Goal: Information Seeking & Learning: Learn about a topic

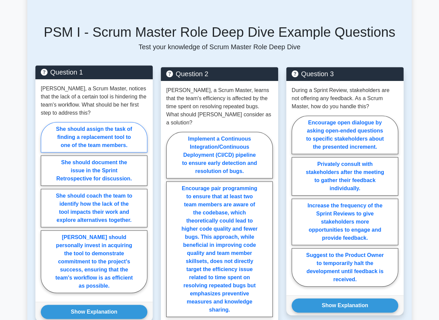
scroll to position [337, 0]
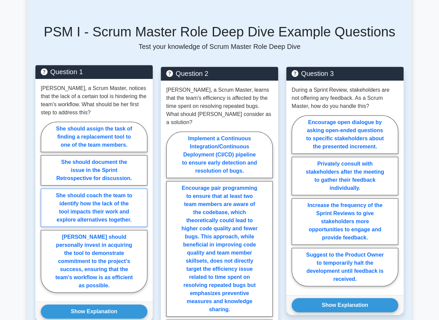
click at [115, 188] on label "She should coach the team to identify how the lack of the tool impacts their wo…" at bounding box center [94, 207] width 107 height 38
click at [45, 207] on input "She should coach the team to identify how the lack of the tool impacts their wo…" at bounding box center [43, 209] width 4 height 4
radio input "true"
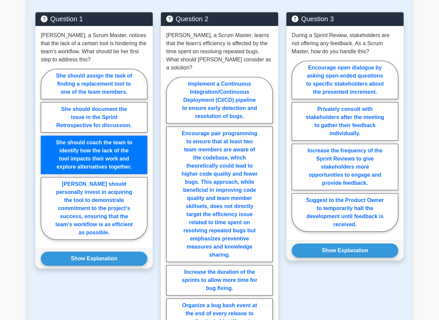
scroll to position [438, 0]
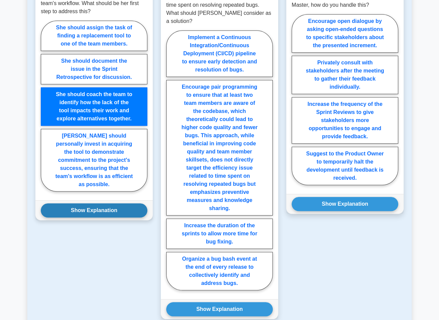
click at [89, 203] on button "Show Explanation" at bounding box center [94, 210] width 107 height 14
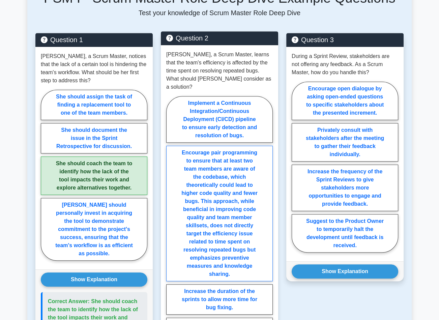
scroll to position [472, 0]
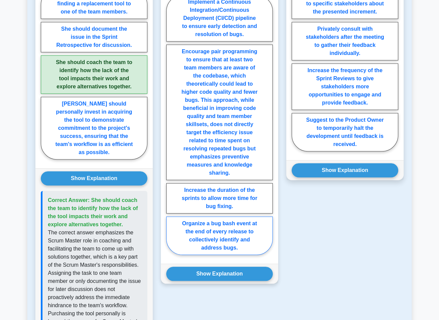
click at [214, 219] on label "Organize a bug bash event at the end of every release to collectively identify …" at bounding box center [219, 235] width 107 height 38
click at [171, 129] on input "Organize a bug bash event at the end of every release to collectively identify …" at bounding box center [168, 127] width 4 height 4
radio input "true"
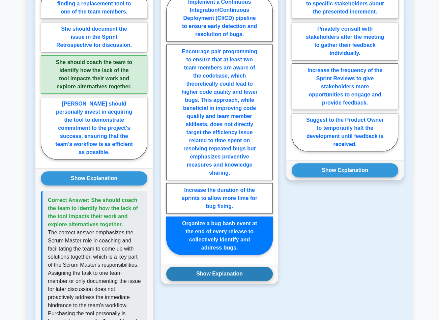
click at [213, 267] on button "Show Explanation" at bounding box center [219, 274] width 107 height 14
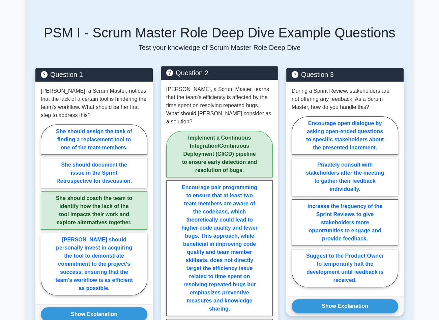
scroll to position [337, 0]
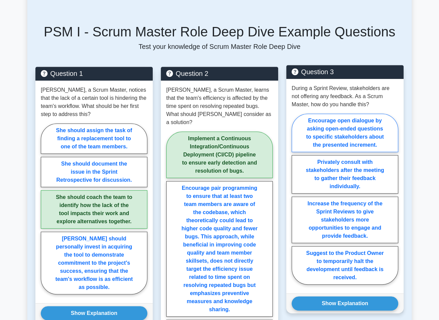
click at [356, 115] on label "Encourage open dialogue by asking open-ended questions to specific stakeholders…" at bounding box center [345, 133] width 107 height 38
click at [296, 199] on input "Encourage open dialogue by asking open-ended questions to specific stakeholders…" at bounding box center [294, 201] width 4 height 4
radio input "true"
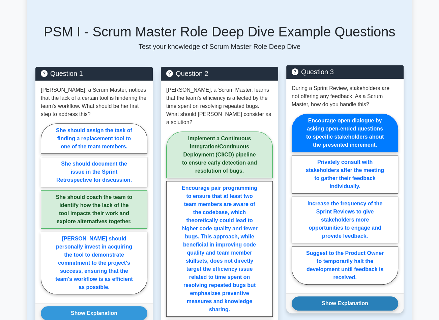
click at [356, 296] on button "Show Explanation" at bounding box center [345, 303] width 107 height 14
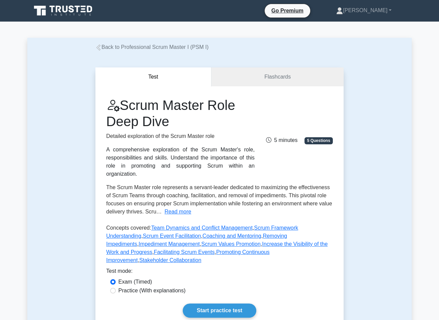
scroll to position [101, 0]
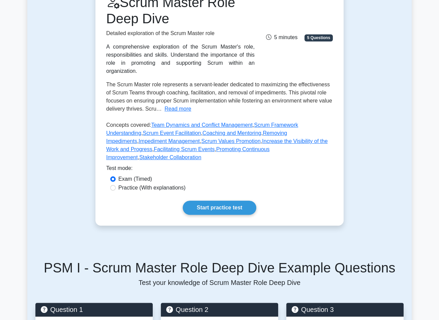
click at [129, 184] on label "Practice (With explanations)" at bounding box center [151, 188] width 67 height 8
click at [116, 185] on input "Practice (With explanations)" at bounding box center [112, 187] width 5 height 5
radio input "true"
click at [204, 201] on link "Start practice test" at bounding box center [219, 208] width 73 height 14
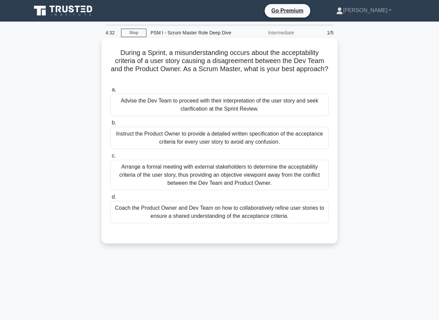
click at [209, 219] on div "Coach the Product Owner and Dev Team on how to collaboratively refine user stor…" at bounding box center [219, 212] width 218 height 22
click at [110, 199] on input "d. Coach the Product Owner and Dev Team on how to collaboratively refine user s…" at bounding box center [110, 197] width 0 height 4
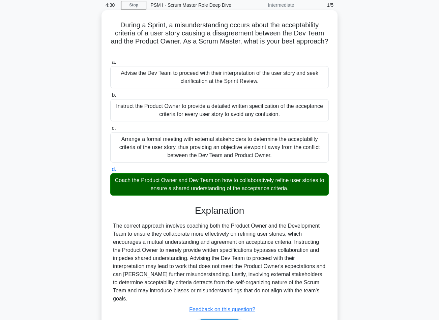
scroll to position [67, 0]
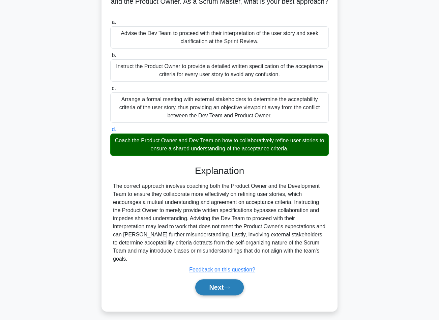
click at [209, 291] on button "Next" at bounding box center [219, 287] width 48 height 16
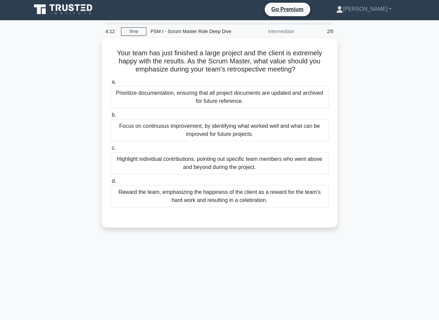
scroll to position [0, 0]
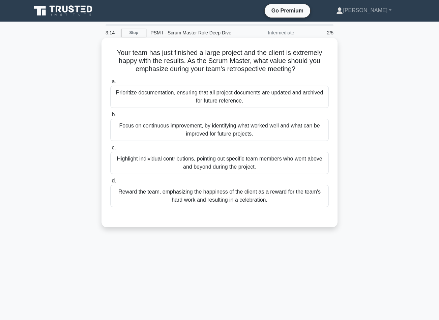
click at [223, 196] on div "Reward the team, emphasizing the happiness of the client as a reward for the te…" at bounding box center [219, 196] width 218 height 22
click at [110, 183] on input "d. Reward the team, emphasizing the happiness of the client as a reward for the…" at bounding box center [110, 181] width 0 height 4
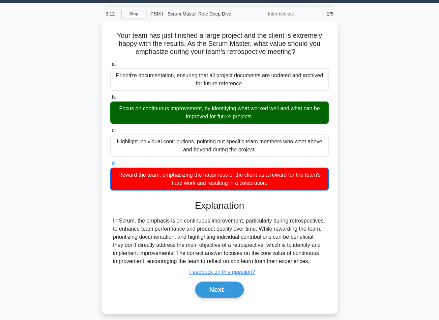
scroll to position [44, 0]
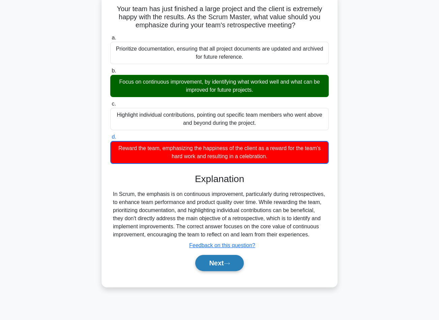
click at [221, 260] on button "Next" at bounding box center [219, 263] width 48 height 16
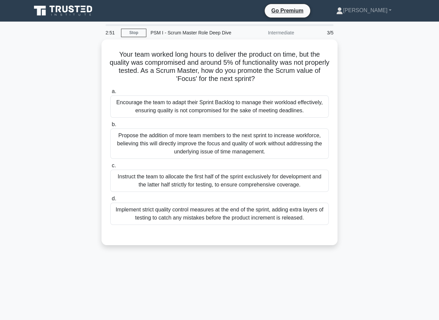
scroll to position [0, 0]
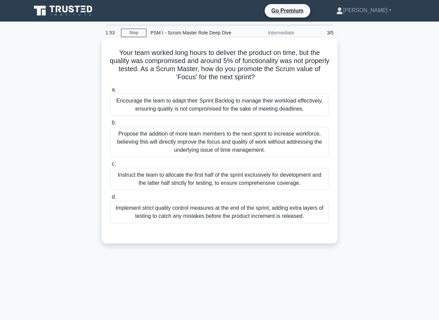
click at [257, 104] on div "Encourage the team to adapt their Sprint Backlog to manage their workload effec…" at bounding box center [219, 105] width 218 height 22
click at [110, 92] on input "a. Encourage the team to adapt their Sprint Backlog to manage their workload ef…" at bounding box center [110, 90] width 0 height 4
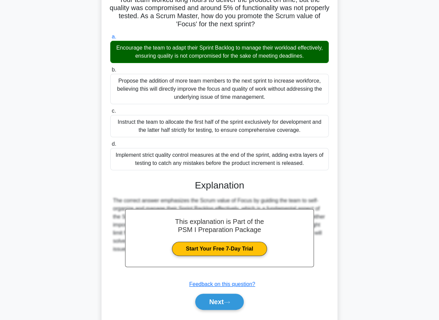
scroll to position [71, 0]
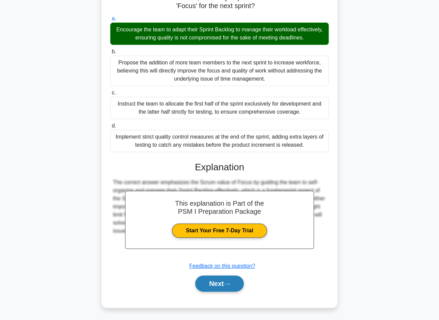
click at [230, 280] on button "Next" at bounding box center [219, 283] width 48 height 16
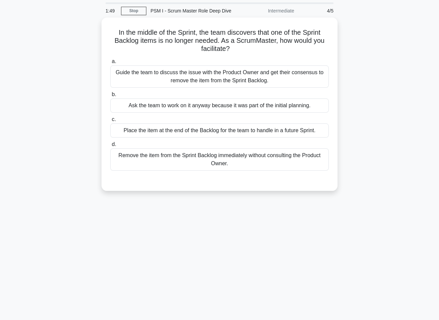
scroll to position [0, 0]
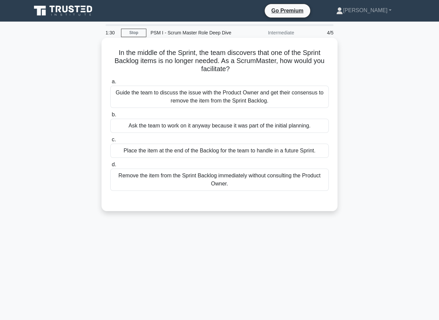
click at [201, 94] on div "Guide the team to discuss the issue with the Product Owner and get their consen…" at bounding box center [219, 97] width 218 height 22
click at [110, 84] on input "a. Guide the team to discuss the issue with the Product Owner and get their con…" at bounding box center [110, 82] width 0 height 4
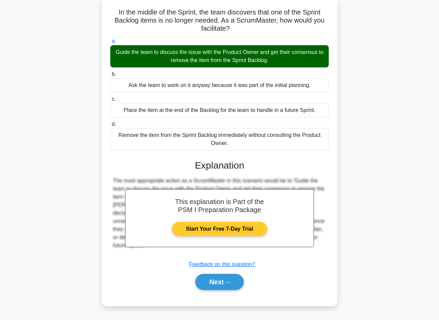
scroll to position [44, 0]
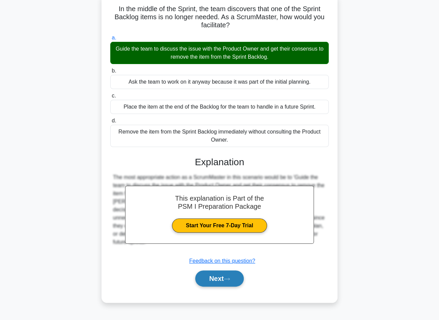
click at [226, 274] on button "Next" at bounding box center [219, 278] width 48 height 16
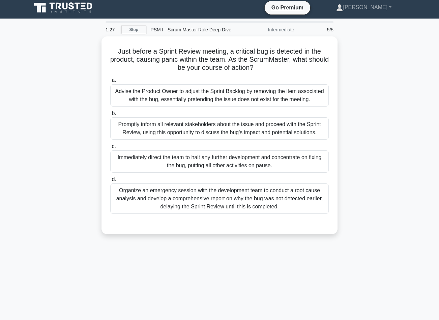
scroll to position [0, 0]
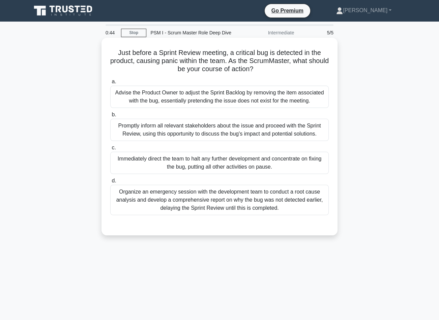
click at [179, 125] on div "Promptly inform all relevant stakeholders about the issue and proceed with the …" at bounding box center [219, 130] width 218 height 22
click at [110, 117] on input "b. Promptly inform all relevant stakeholders about the issue and proceed with t…" at bounding box center [110, 115] width 0 height 4
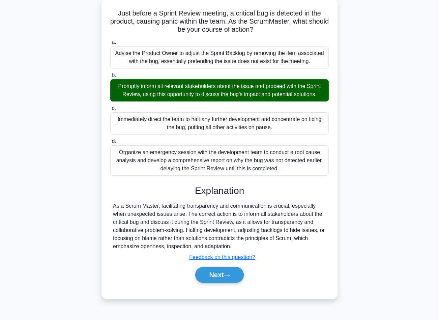
scroll to position [44, 0]
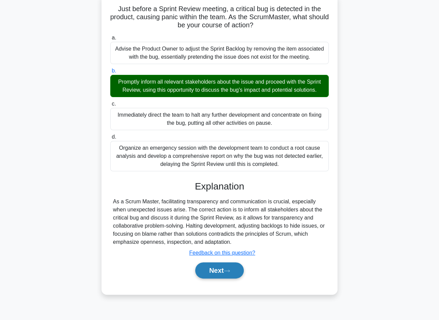
click at [208, 268] on button "Next" at bounding box center [219, 270] width 48 height 16
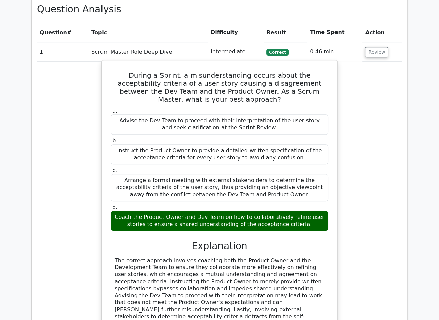
scroll to position [641, 0]
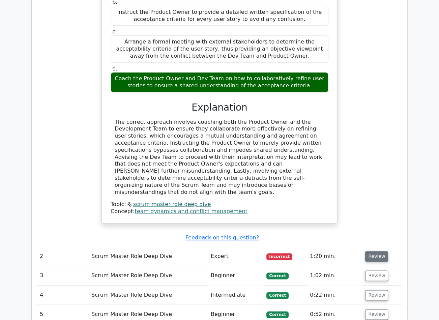
click at [371, 251] on button "Review" at bounding box center [376, 256] width 23 height 10
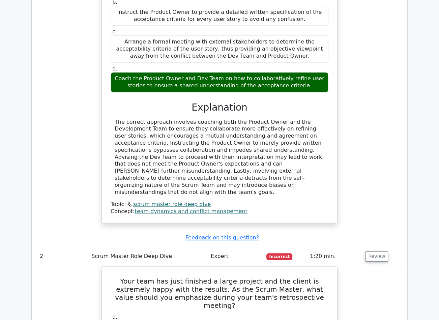
scroll to position [742, 0]
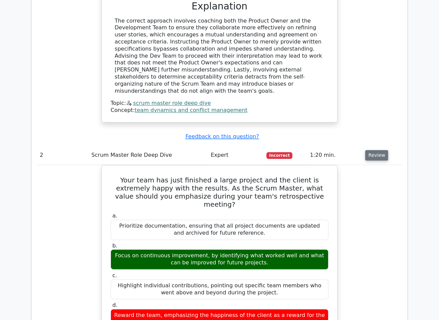
click at [373, 150] on button "Review" at bounding box center [376, 155] width 23 height 10
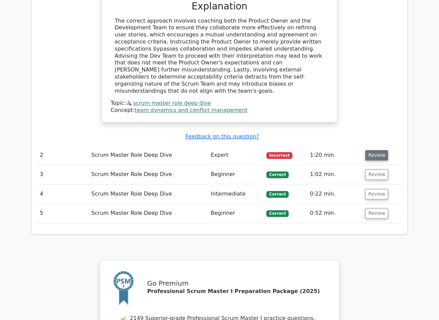
click at [377, 150] on button "Review" at bounding box center [376, 155] width 23 height 10
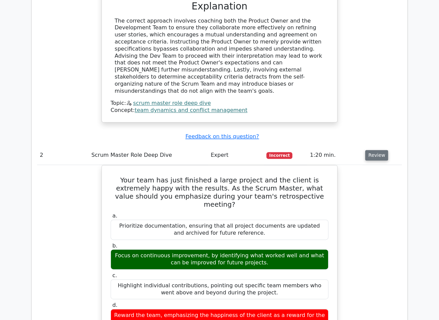
click at [377, 150] on button "Review" at bounding box center [376, 155] width 23 height 10
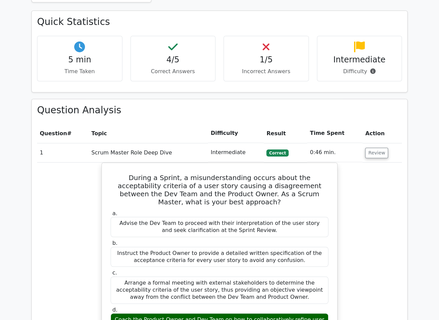
scroll to position [337, 0]
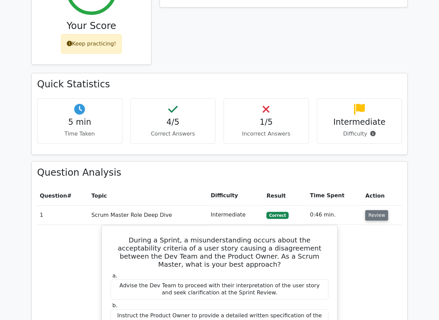
click at [367, 210] on button "Review" at bounding box center [376, 215] width 23 height 10
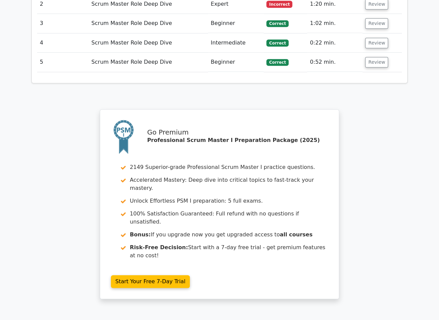
scroll to position [630, 0]
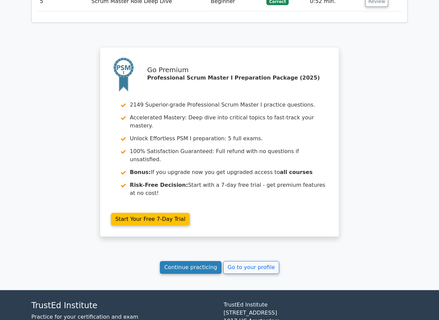
click at [183, 261] on link "Continue practicing" at bounding box center [191, 267] width 62 height 13
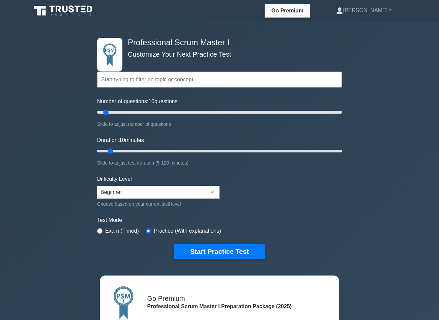
click at [195, 81] on input "text" at bounding box center [219, 79] width 245 height 16
click at [171, 188] on select "Beginner Intermediate Expert" at bounding box center [158, 192] width 122 height 13
select select "expert"
click at [97, 186] on select "Beginner Intermediate Expert" at bounding box center [158, 192] width 122 height 13
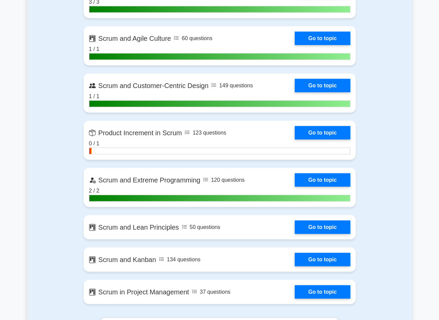
scroll to position [1450, 0]
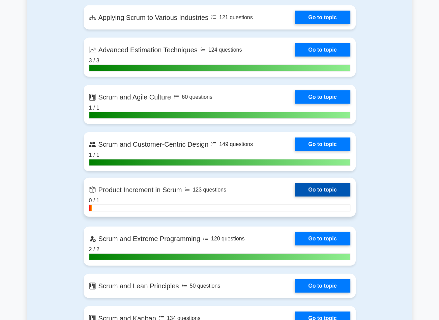
click at [310, 188] on link "Go to topic" at bounding box center [322, 189] width 55 height 13
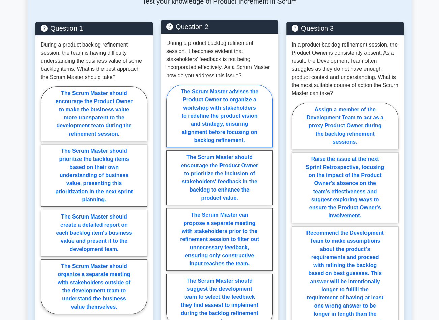
scroll to position [371, 0]
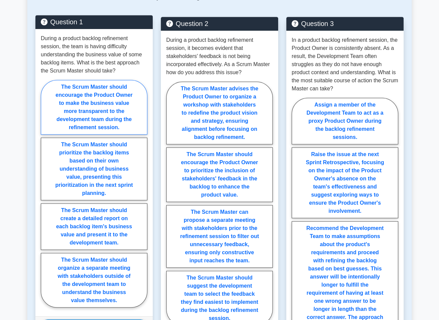
click at [91, 86] on label "The Scrum Master should encourage the Product Owner to make the business value …" at bounding box center [94, 107] width 107 height 55
click at [45, 194] on input "The Scrum Master should encourage the Product Owner to make the business value …" at bounding box center [43, 196] width 4 height 4
radio input "true"
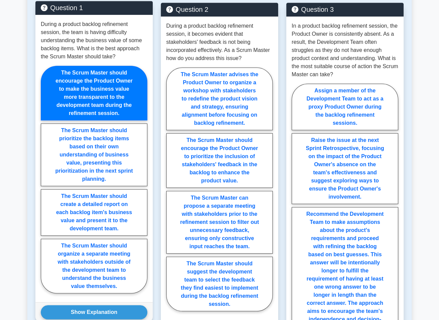
scroll to position [472, 0]
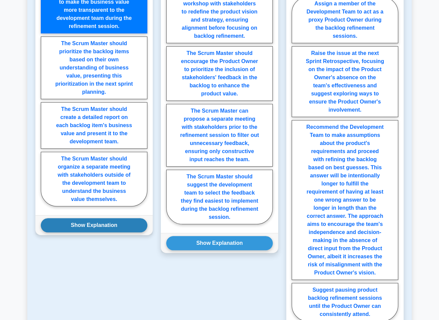
click at [111, 218] on button "Show Explanation" at bounding box center [94, 225] width 107 height 14
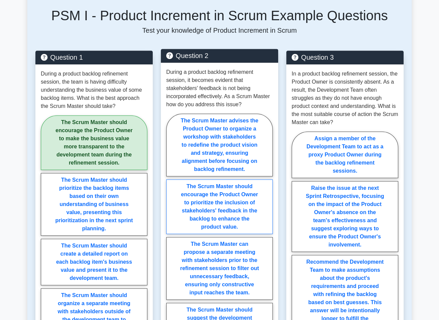
scroll to position [270, 0]
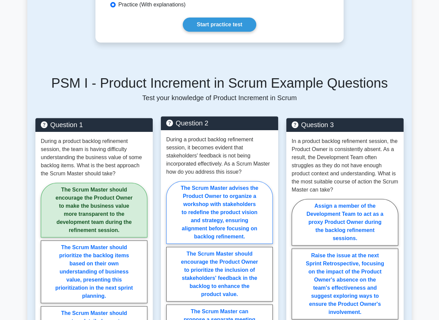
click at [235, 211] on label "The Scrum Master advises the Product Owner to organize a workshop with stakehol…" at bounding box center [219, 212] width 107 height 63
click at [171, 303] on input "The Scrum Master advises the Product Owner to organize a workshop with stakehol…" at bounding box center [168, 305] width 4 height 4
radio input "true"
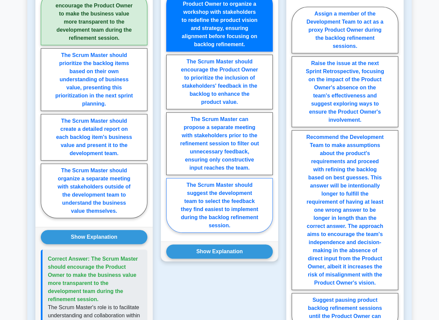
scroll to position [506, 0]
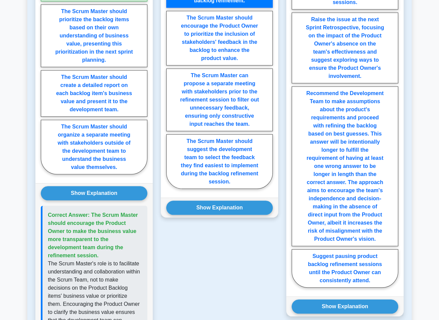
click at [238, 208] on div "Show Explanation Correct Answer: The Scrum Master should encourage the Product …" at bounding box center [219, 208] width 117 height 20
click at [243, 202] on button "Show Explanation" at bounding box center [219, 208] width 107 height 14
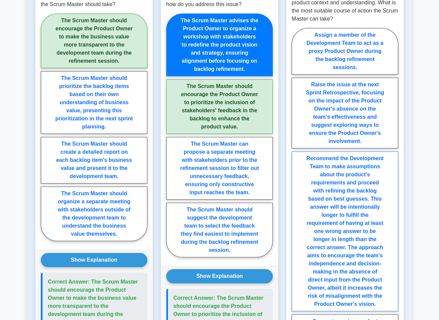
scroll to position [438, 0]
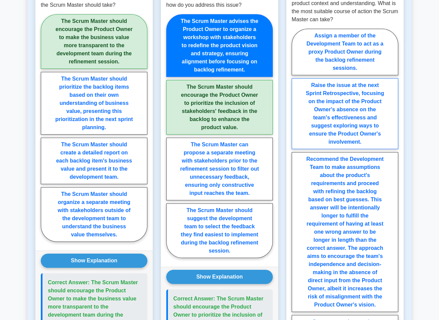
click at [355, 109] on label "Raise the issue at the next Sprint Retrospective, focusing on the impact of the…" at bounding box center [345, 113] width 107 height 71
click at [296, 191] on input "Raise the issue at the next Sprint Retrospective, focusing on the impact of the…" at bounding box center [294, 193] width 4 height 4
radio input "true"
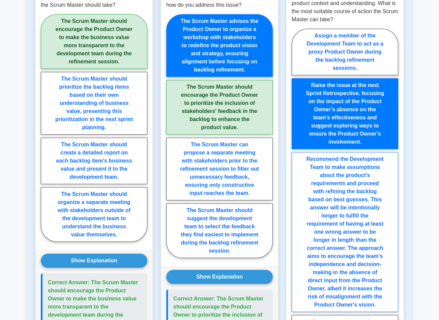
scroll to position [573, 0]
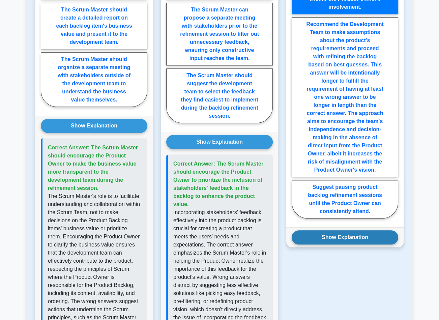
click at [359, 230] on button "Show Explanation" at bounding box center [345, 237] width 107 height 14
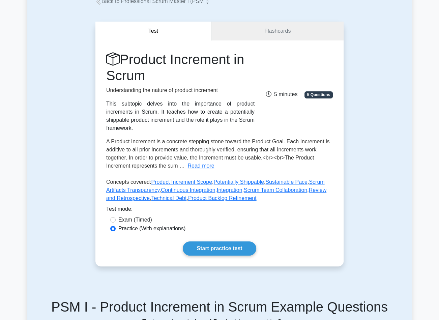
scroll to position [0, 0]
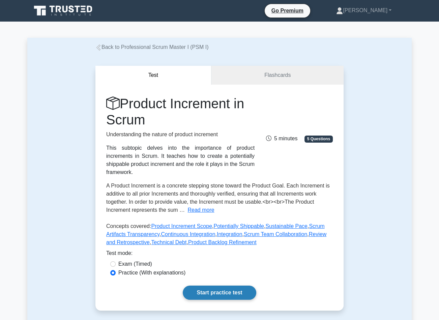
click at [230, 286] on link "Start practice test" at bounding box center [219, 293] width 73 height 14
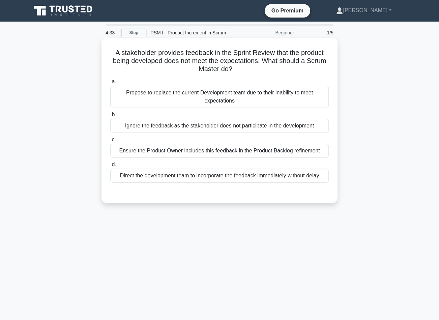
click at [256, 152] on div "Ensure the Product Owner includes this feedback in the Product Backlog refineme…" at bounding box center [219, 151] width 218 height 14
click at [110, 142] on input "c. Ensure the Product Owner includes this feedback in the Product Backlog refin…" at bounding box center [110, 140] width 0 height 4
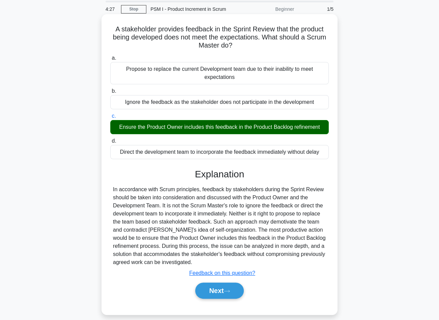
scroll to position [44, 0]
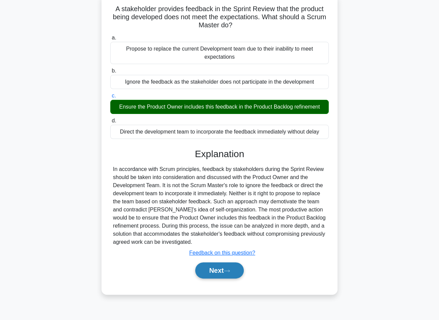
click at [227, 272] on icon at bounding box center [227, 271] width 6 height 4
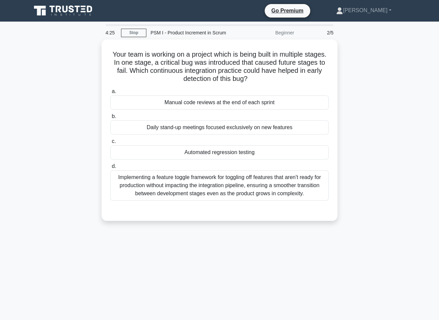
scroll to position [0, 0]
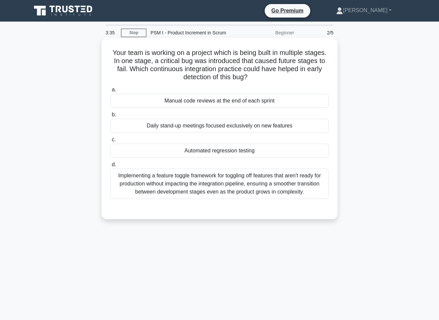
click at [243, 151] on div "Automated regression testing" at bounding box center [219, 151] width 218 height 14
click at [110, 142] on input "c. Automated regression testing" at bounding box center [110, 140] width 0 height 4
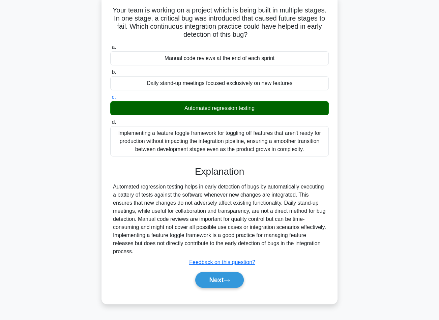
scroll to position [44, 0]
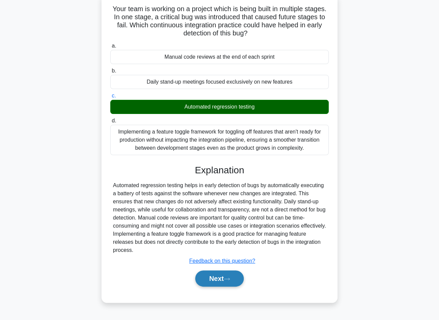
click at [207, 277] on button "Next" at bounding box center [219, 278] width 48 height 16
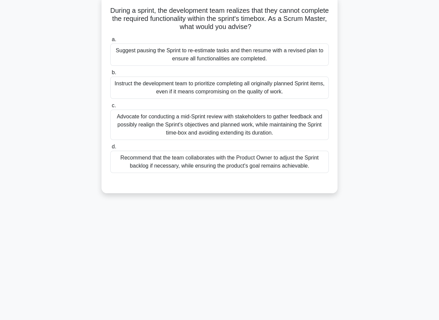
scroll to position [0, 0]
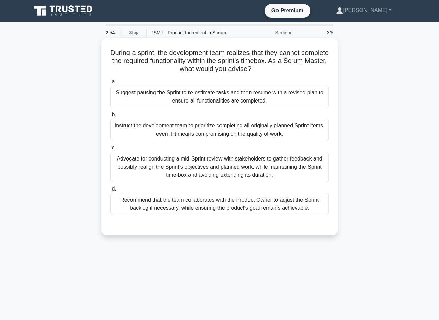
click at [228, 209] on div "Recommend that the team collaborates with the Product Owner to adjust the Sprin…" at bounding box center [219, 204] width 218 height 22
click at [110, 191] on input "d. Recommend that the team collaborates with the Product Owner to adjust the Sp…" at bounding box center [110, 189] width 0 height 4
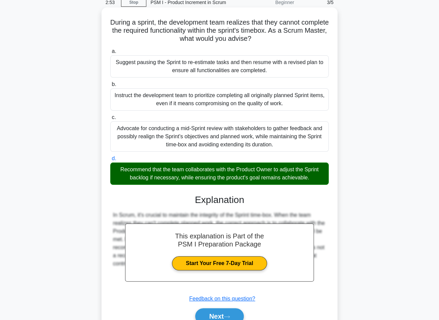
scroll to position [63, 0]
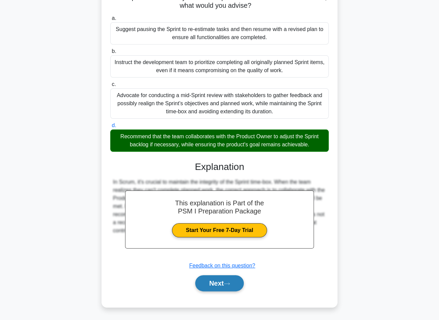
click at [218, 284] on button "Next" at bounding box center [219, 283] width 48 height 16
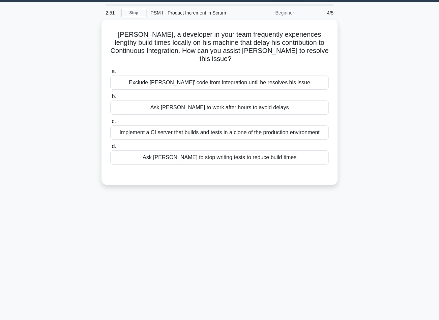
scroll to position [0, 0]
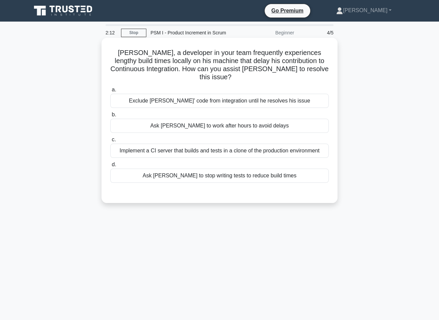
click at [187, 147] on div "Implement a CI server that builds and tests in a clone of the production enviro…" at bounding box center [219, 151] width 218 height 14
click at [110, 142] on input "c. Implement a CI server that builds and tests in a clone of the production env…" at bounding box center [110, 140] width 0 height 4
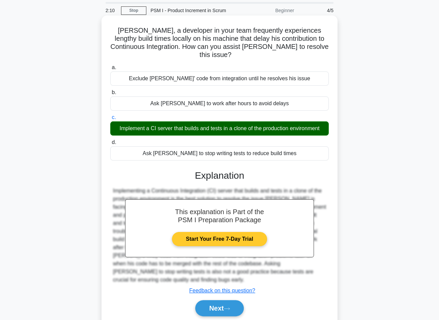
scroll to position [44, 0]
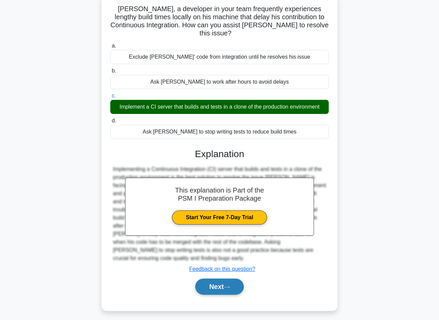
click at [211, 278] on button "Next" at bounding box center [219, 286] width 48 height 16
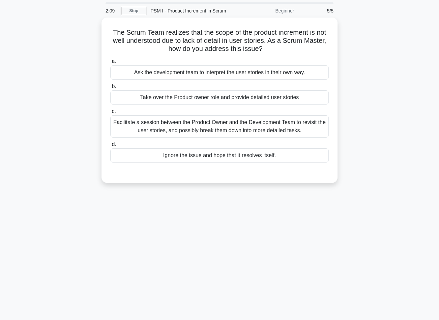
scroll to position [0, 0]
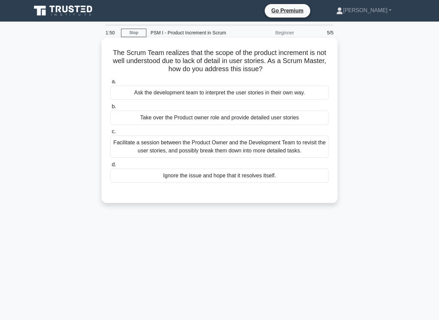
click at [221, 147] on div "Facilitate a session between the Product Owner and the Development Team to revi…" at bounding box center [219, 147] width 218 height 22
click at [110, 134] on input "c. Facilitate a session between the Product Owner and the Development Team to r…" at bounding box center [110, 131] width 0 height 4
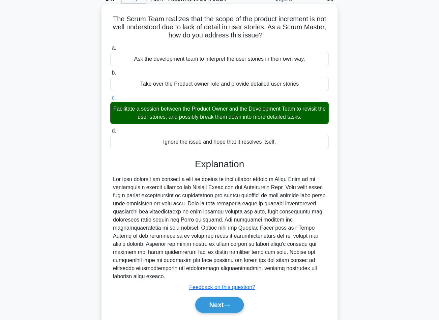
scroll to position [47, 0]
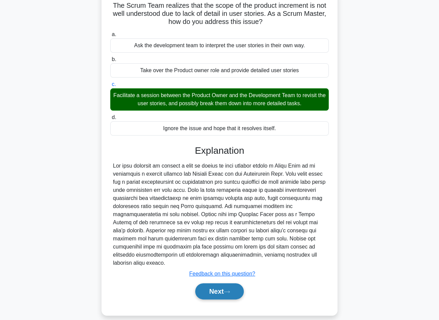
click at [225, 285] on button "Next" at bounding box center [219, 291] width 48 height 16
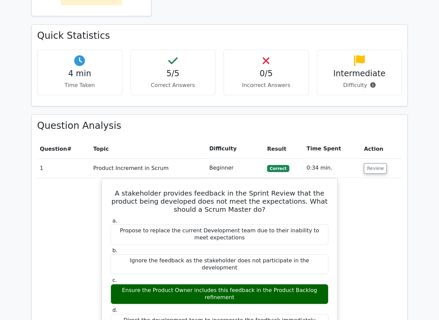
scroll to position [337, 0]
